Goal: Check status: Check status

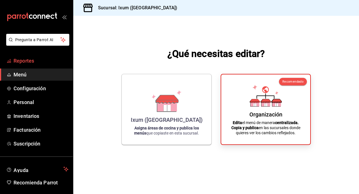
click at [14, 61] on span "Reportes" at bounding box center [41, 61] width 55 height 8
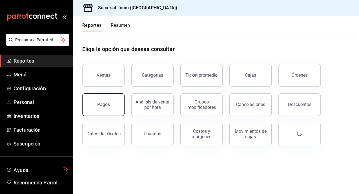
click at [116, 115] on div "Pagos" at bounding box center [100, 101] width 49 height 29
click at [96, 96] on button "Pagos" at bounding box center [103, 104] width 42 height 23
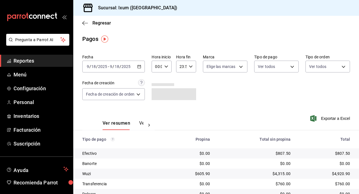
scroll to position [34, 0]
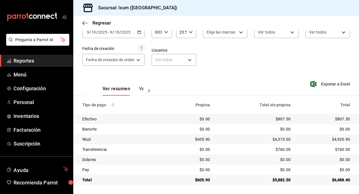
click at [138, 35] on div "[DATE] [DATE] - [DATE] [DATE]" at bounding box center [113, 32] width 63 height 12
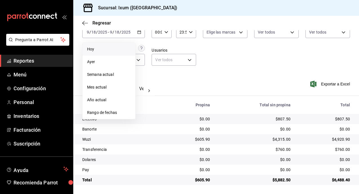
click at [104, 48] on span "Hoy" at bounding box center [109, 49] width 44 height 6
